Goal: Information Seeking & Learning: Learn about a topic

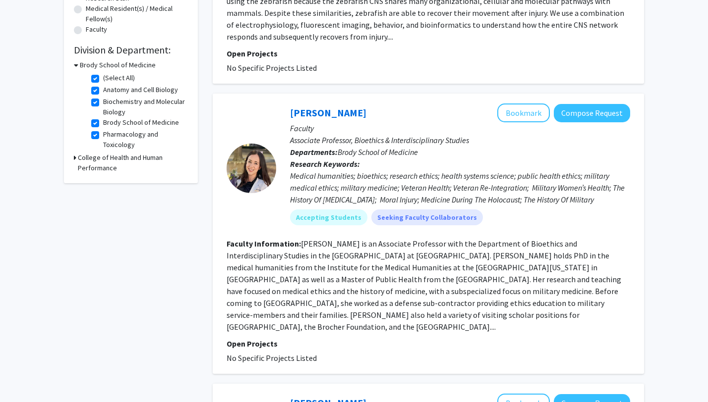
scroll to position [259, 0]
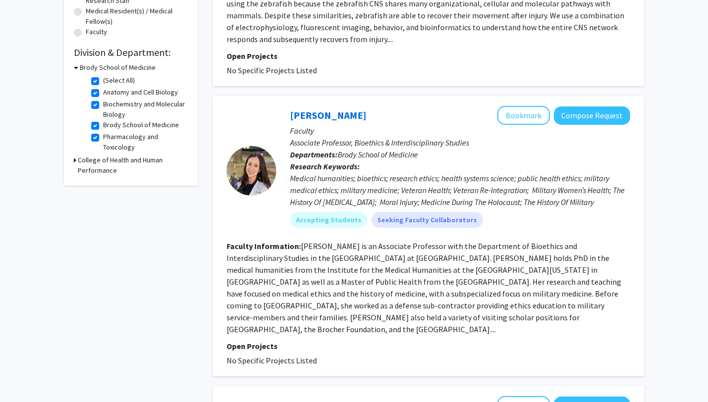
click at [103, 80] on label "(Select All)" at bounding box center [119, 80] width 32 height 10
click at [103, 80] on input "(Select All)" at bounding box center [106, 78] width 6 height 6
checkbox input "false"
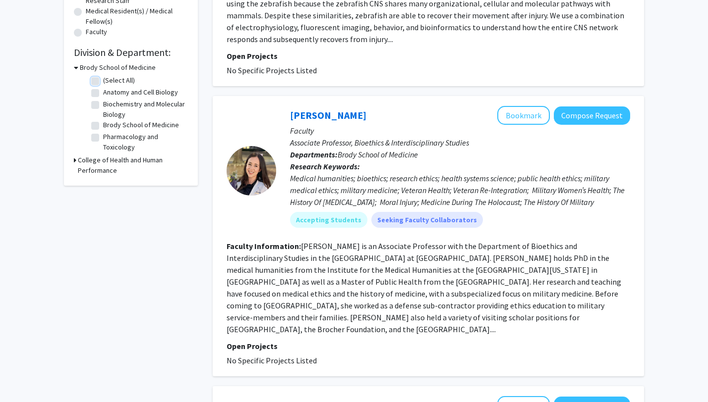
checkbox input "false"
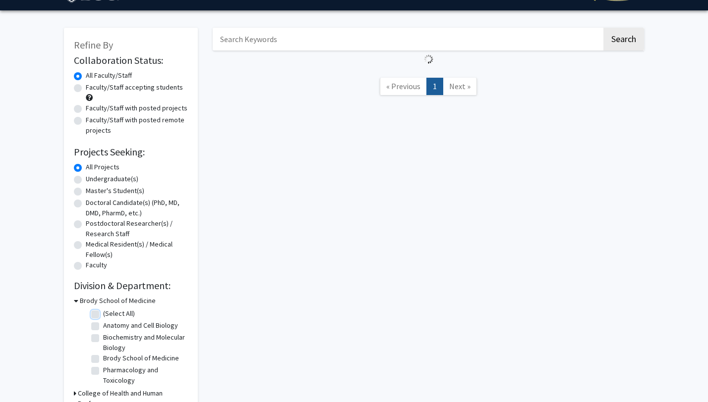
scroll to position [35, 0]
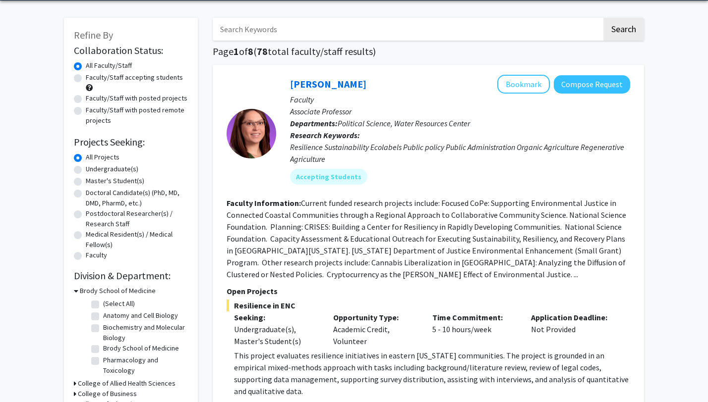
click at [103, 307] on label "(Select All)" at bounding box center [119, 304] width 32 height 10
click at [103, 305] on input "(Select All)" at bounding box center [106, 302] width 6 height 6
checkbox input "true"
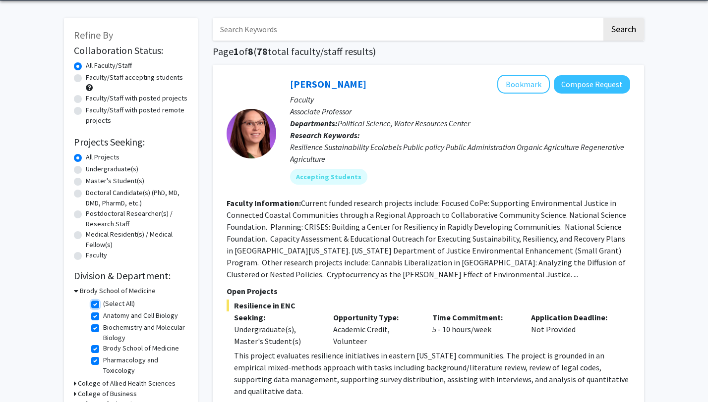
checkbox input "true"
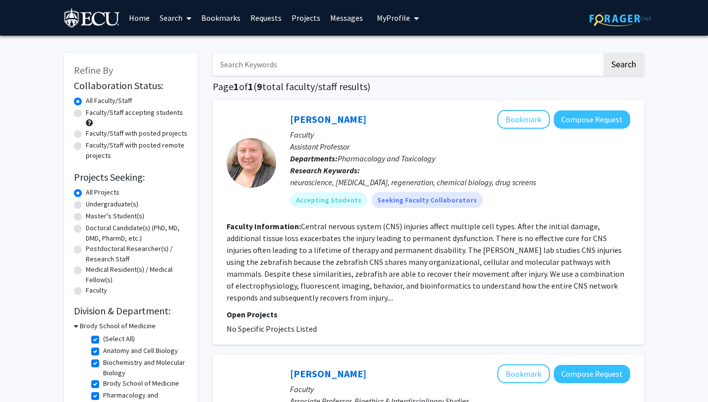
click at [83, 207] on div "Undergraduate(s)" at bounding box center [131, 205] width 114 height 12
click at [86, 207] on label "Undergraduate(s)" at bounding box center [112, 204] width 53 height 10
click at [86, 206] on input "Undergraduate(s)" at bounding box center [89, 202] width 6 height 6
radio input "true"
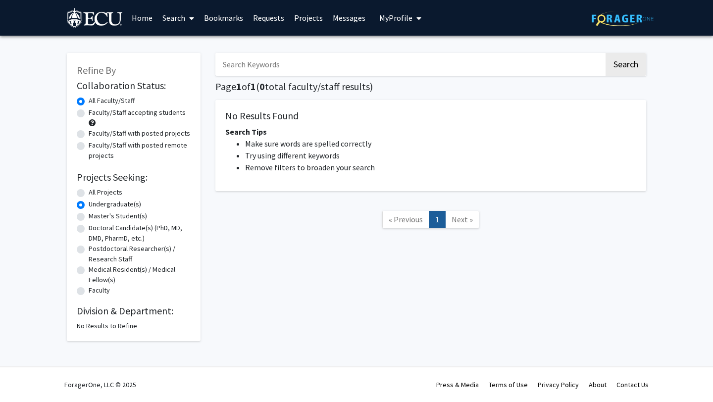
click at [89, 195] on label "All Projects" at bounding box center [106, 192] width 34 height 10
click at [89, 194] on input "All Projects" at bounding box center [92, 190] width 6 height 6
radio input "true"
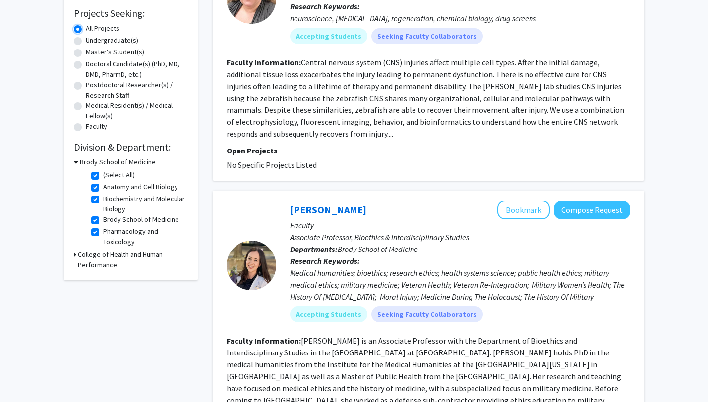
scroll to position [181, 0]
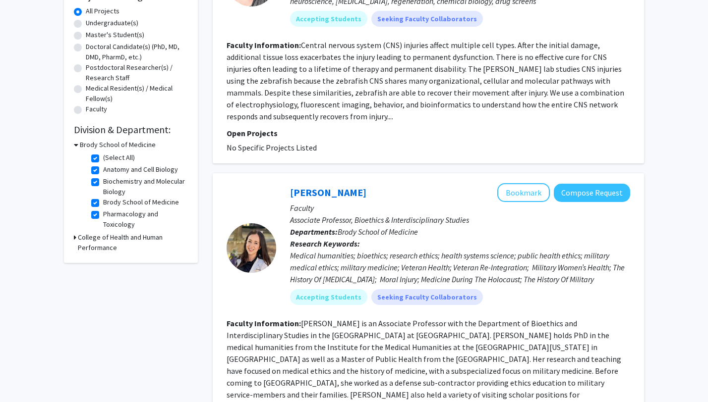
click at [81, 239] on h3 "College of Health and Human Performance" at bounding box center [133, 242] width 110 height 21
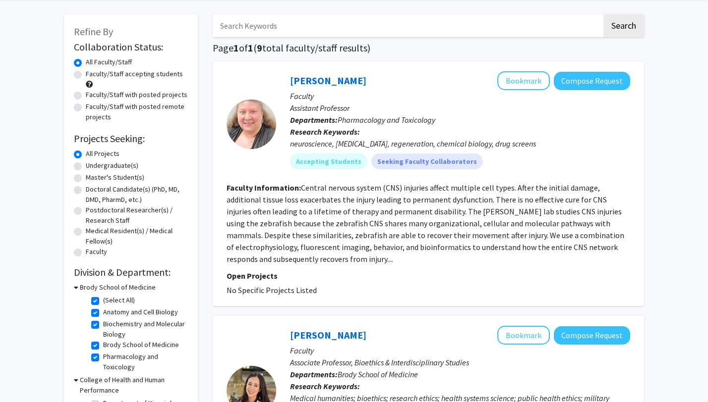
scroll to position [41, 0]
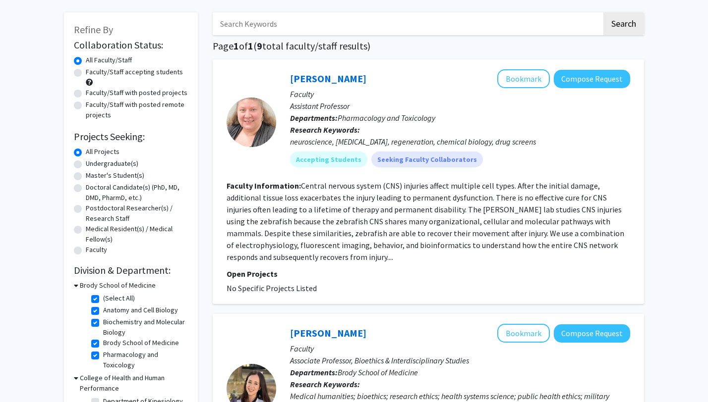
click at [103, 298] on label "(Select All)" at bounding box center [119, 298] width 32 height 10
click at [103, 298] on input "(Select All)" at bounding box center [106, 296] width 6 height 6
checkbox input "false"
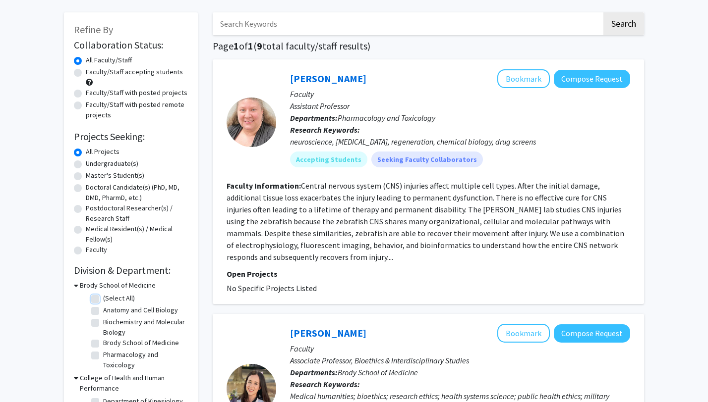
checkbox input "false"
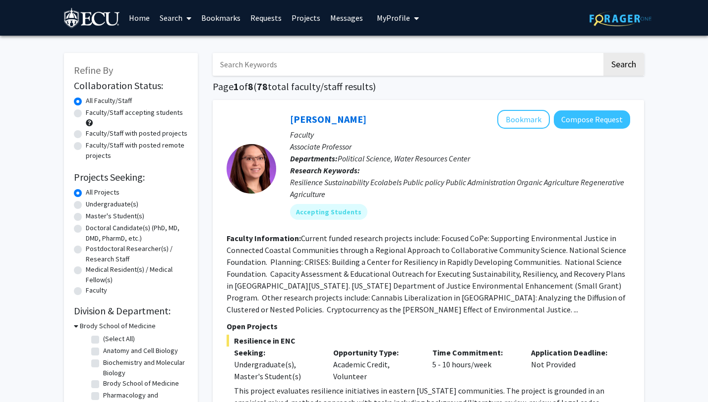
click at [97, 117] on label "Faculty/Staff accepting students" at bounding box center [134, 113] width 97 height 10
click at [92, 114] on input "Faculty/Staff accepting students" at bounding box center [89, 111] width 6 height 6
radio input "true"
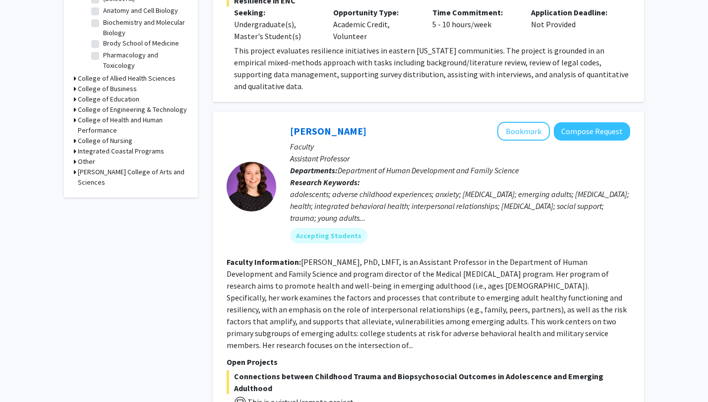
scroll to position [342, 0]
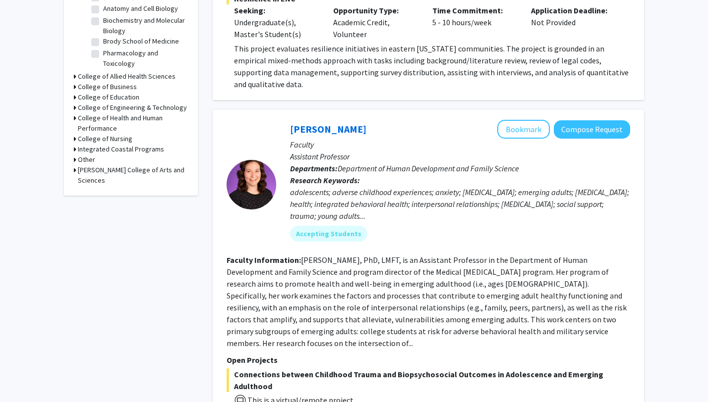
click at [90, 74] on h3 "College of Allied Health Sciences" at bounding box center [127, 76] width 98 height 10
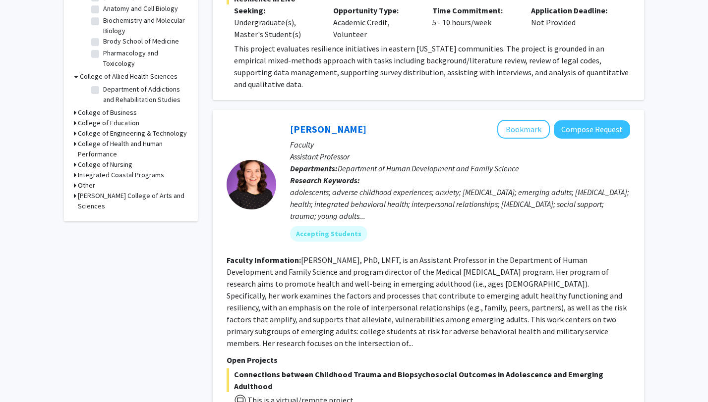
click at [94, 132] on h3 "College of Engineering & Technology" at bounding box center [132, 133] width 109 height 10
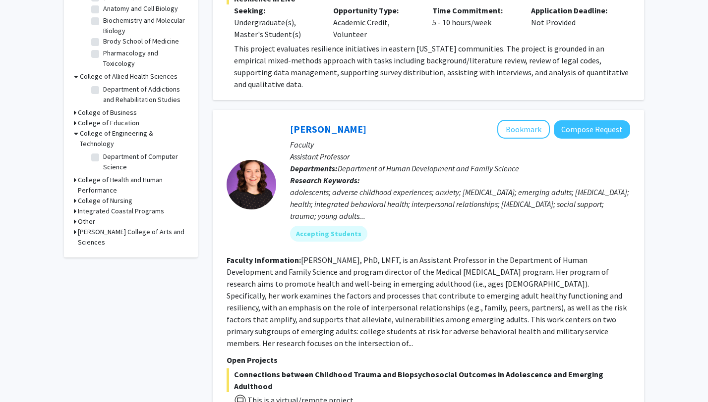
click at [83, 131] on h3 "College of Engineering & Technology" at bounding box center [134, 138] width 108 height 21
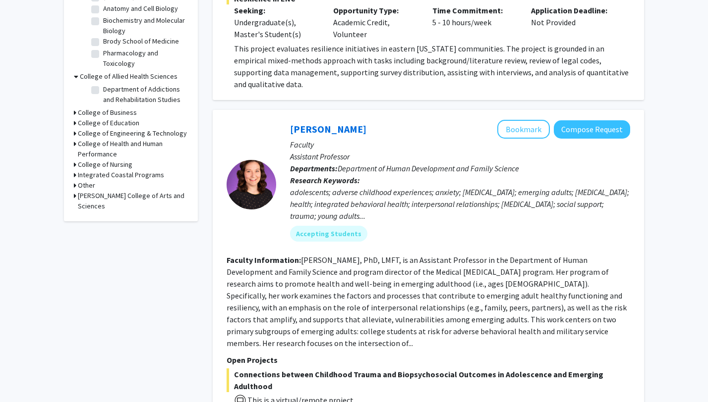
click at [88, 122] on h3 "College of Education" at bounding box center [108, 123] width 61 height 10
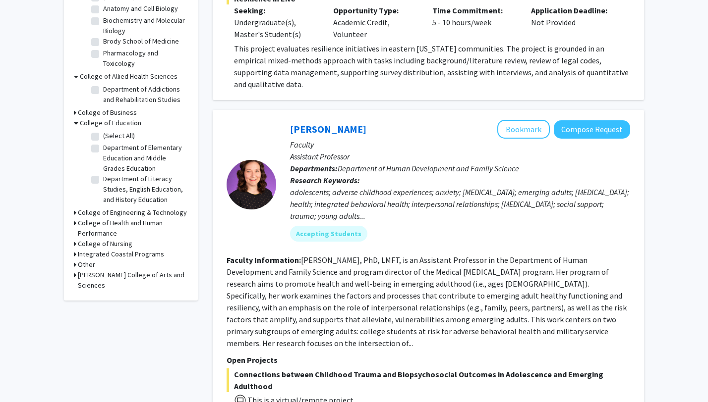
click at [88, 122] on h3 "College of Education" at bounding box center [110, 123] width 61 height 10
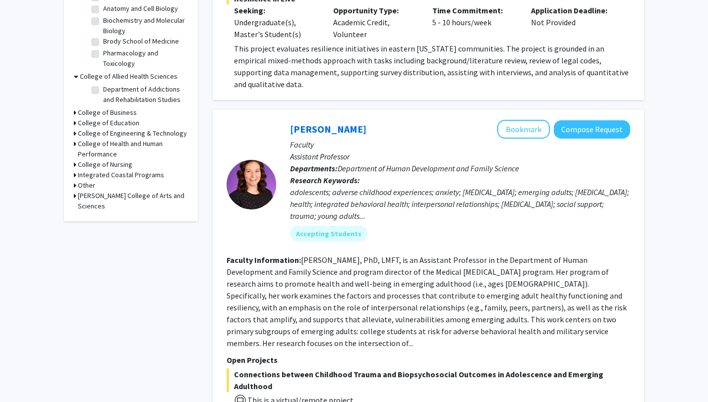
click at [90, 145] on h3 "College of Health and Human Performance" at bounding box center [133, 149] width 110 height 21
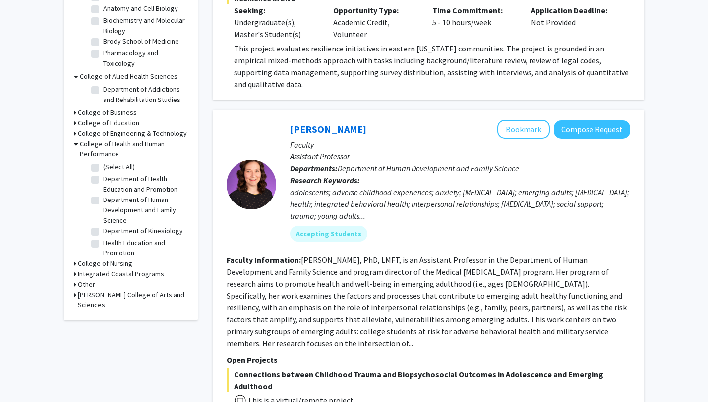
click at [90, 145] on h3 "College of Health and Human Performance" at bounding box center [134, 149] width 108 height 21
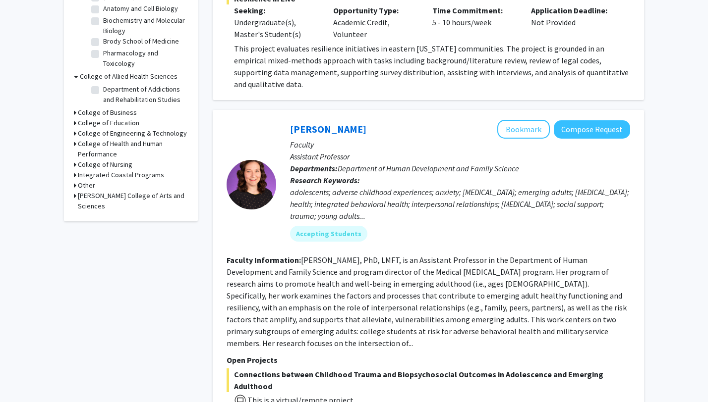
click at [91, 199] on h3 "[PERSON_NAME] College of Arts and Sciences" at bounding box center [133, 201] width 110 height 21
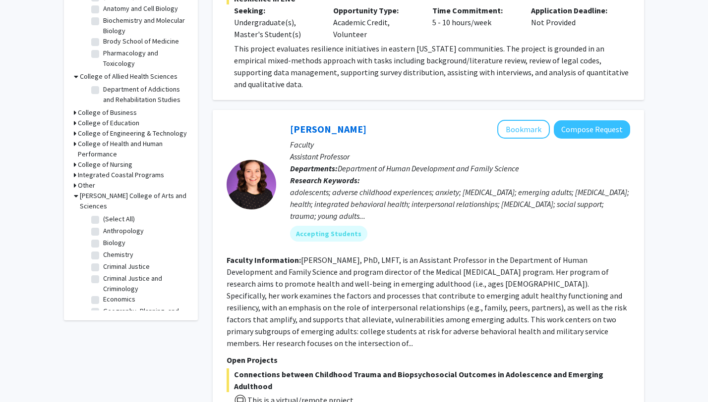
click at [103, 220] on label "(Select All)" at bounding box center [119, 219] width 32 height 10
click at [103, 220] on input "(Select All)" at bounding box center [106, 217] width 6 height 6
checkbox input "true"
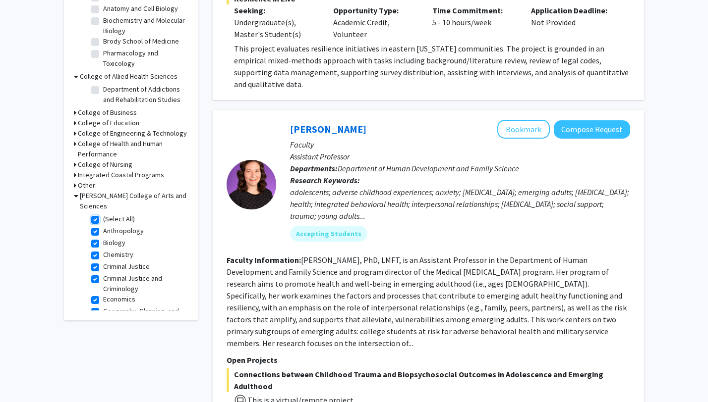
checkbox input "true"
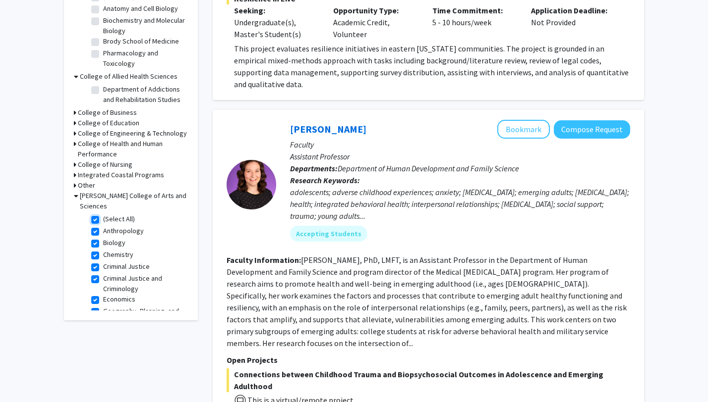
checkbox input "true"
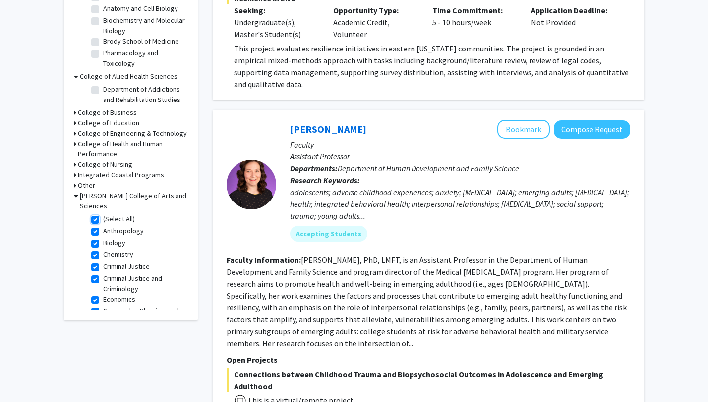
checkbox input "true"
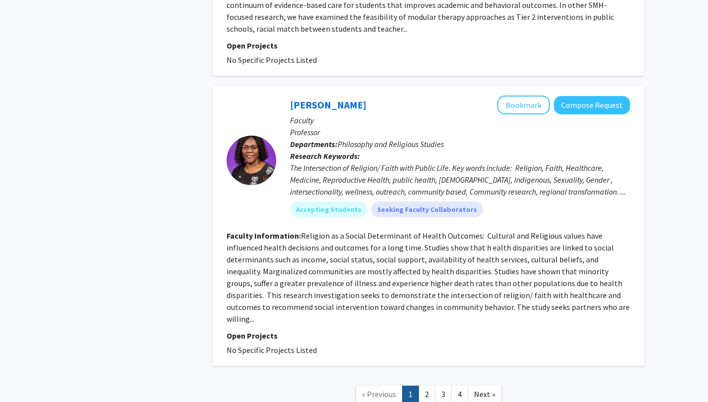
scroll to position [2583, 0]
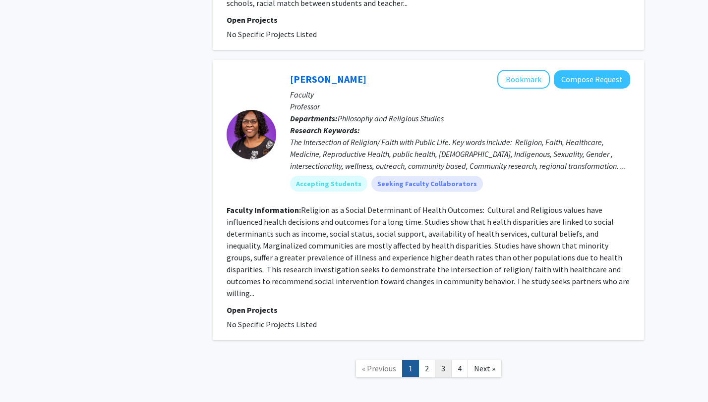
click at [441, 360] on link "3" at bounding box center [443, 368] width 17 height 17
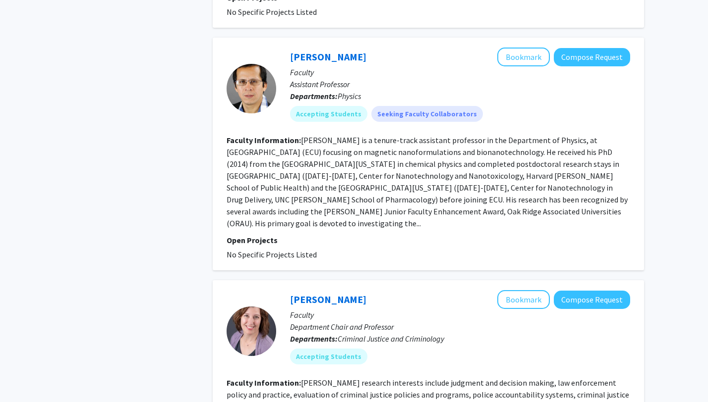
scroll to position [1785, 0]
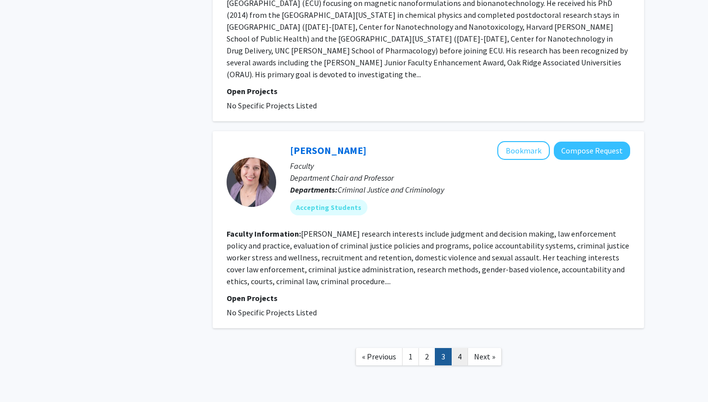
click at [466, 348] on link "4" at bounding box center [459, 356] width 17 height 17
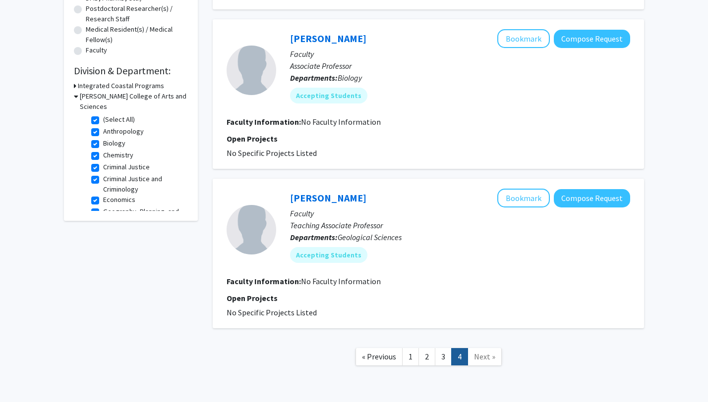
scroll to position [276, 0]
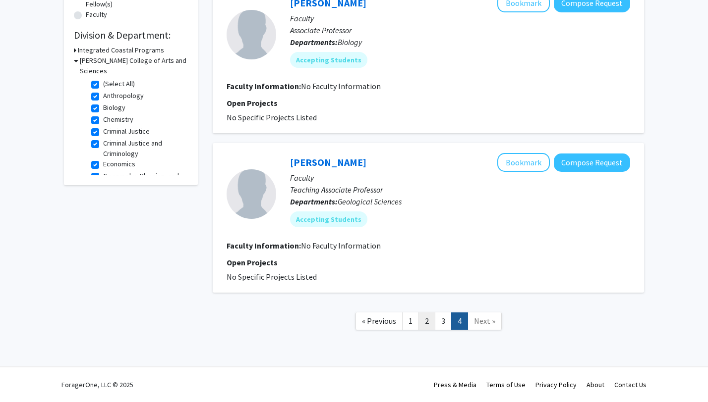
click at [429, 325] on link "2" at bounding box center [426, 321] width 17 height 17
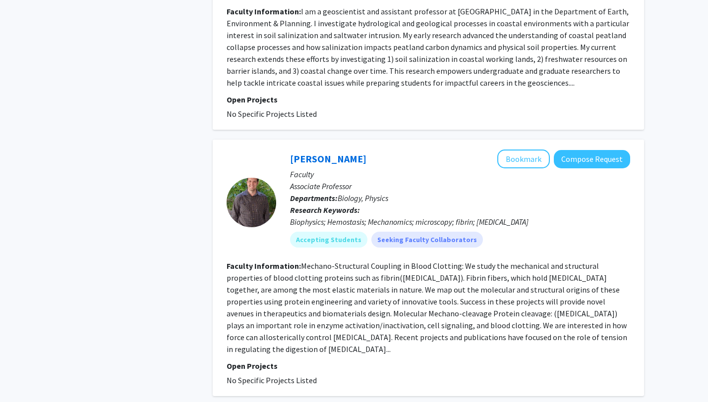
scroll to position [2172, 0]
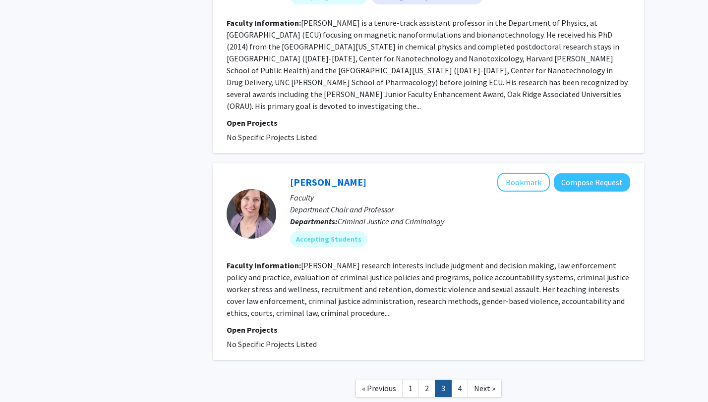
scroll to position [1785, 0]
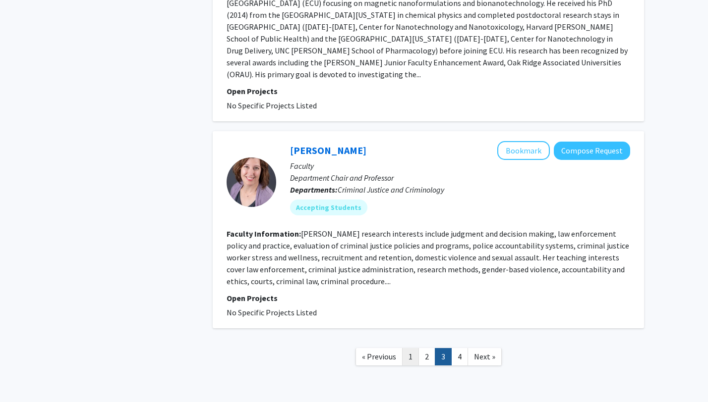
click at [413, 348] on link "1" at bounding box center [410, 356] width 17 height 17
